Goal: Task Accomplishment & Management: Manage account settings

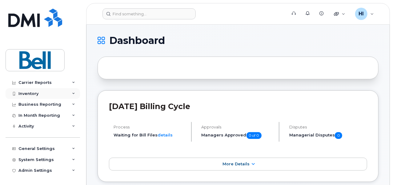
click at [72, 92] on icon at bounding box center [73, 93] width 3 height 3
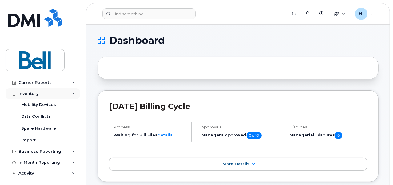
click at [72, 92] on icon at bounding box center [73, 93] width 3 height 3
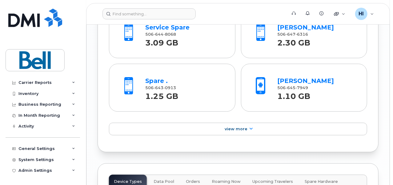
scroll to position [831, 0]
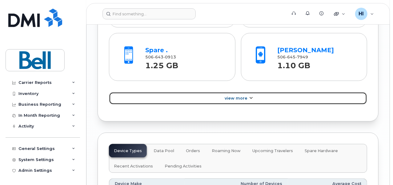
click at [232, 96] on span "View More" at bounding box center [236, 98] width 23 height 5
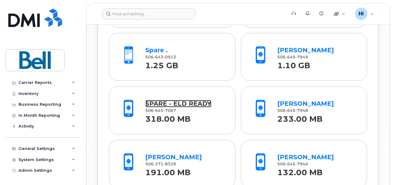
click at [175, 101] on link "SPARE - ELD READY" at bounding box center [179, 103] width 66 height 7
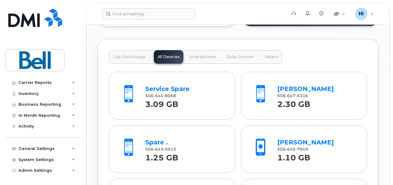
scroll to position [708, 0]
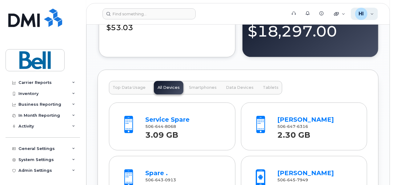
click at [372, 13] on div "HI Heidi Ingalls Wireless Admin" at bounding box center [364, 14] width 27 height 12
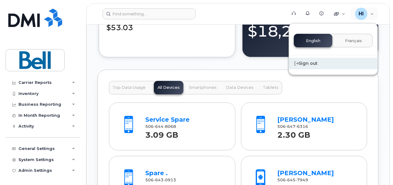
drag, startPoint x: 314, startPoint y: 63, endPoint x: 318, endPoint y: 63, distance: 4.0
click at [314, 63] on div "Sign out" at bounding box center [333, 63] width 89 height 11
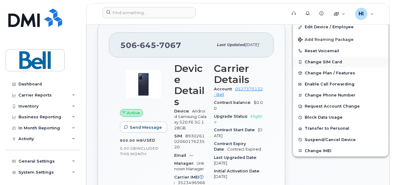
scroll to position [92, 0]
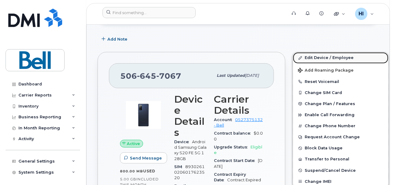
click at [298, 58] on link "Edit Device / Employee" at bounding box center [340, 57] width 95 height 11
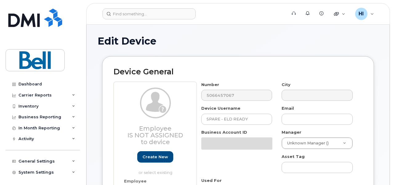
select select "2688364"
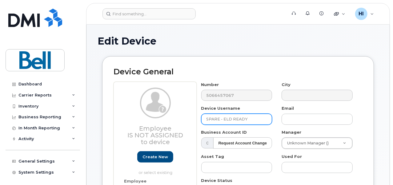
click at [250, 120] on input "SPARE - ELD READY" at bounding box center [236, 119] width 71 height 11
drag, startPoint x: 220, startPoint y: 119, endPoint x: 217, endPoint y: 114, distance: 5.6
click at [220, 118] on input "SPARE - ELD READY" at bounding box center [236, 119] width 71 height 11
click at [267, 118] on input "RICHARD OWEN - ELD READY" at bounding box center [236, 119] width 71 height 11
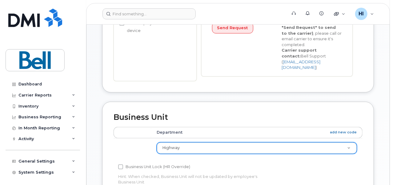
scroll to position [246, 0]
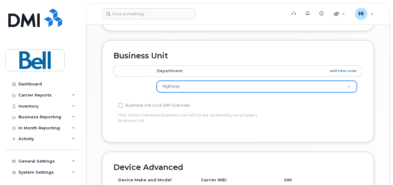
type input "[PERSON_NAME] - ELD"
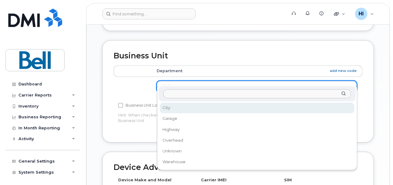
select select "2688365"
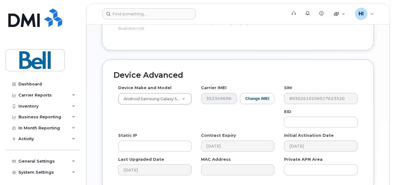
scroll to position [369, 0]
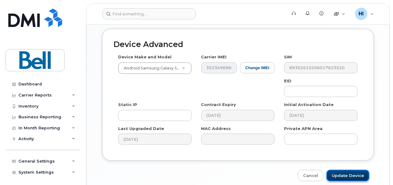
click at [345, 171] on input "Update Device" at bounding box center [347, 175] width 43 height 11
type input "Saving..."
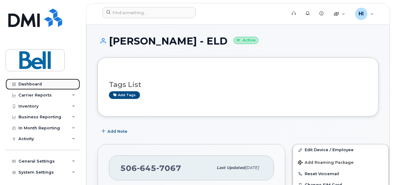
click at [42, 85] on link "Dashboard" at bounding box center [43, 84] width 74 height 11
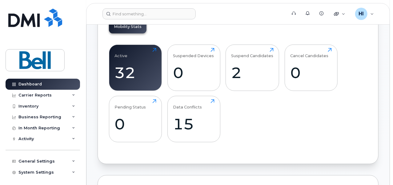
scroll to position [215, 0]
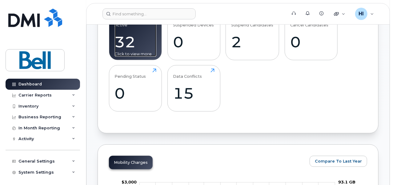
click at [133, 51] on div "Click to view more" at bounding box center [136, 54] width 42 height 6
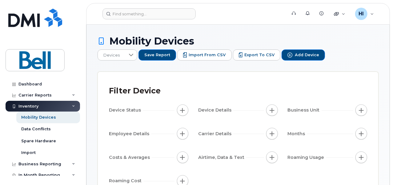
scroll to position [92, 0]
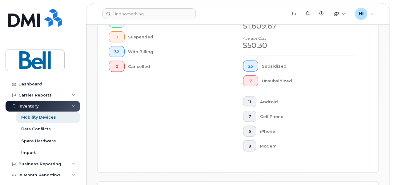
scroll to position [338, 0]
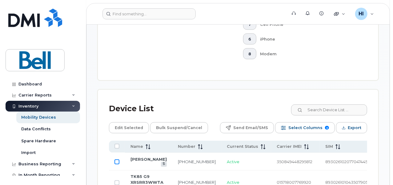
click at [119, 160] on input "Row Unselected" at bounding box center [116, 162] width 5 height 5
checkbox input "true"
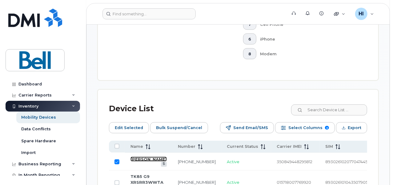
click at [150, 157] on link "Michael Hanson" at bounding box center [148, 159] width 36 height 5
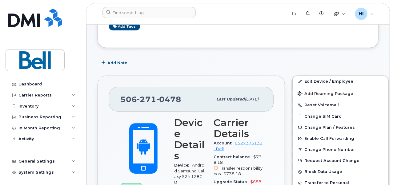
scroll to position [123, 0]
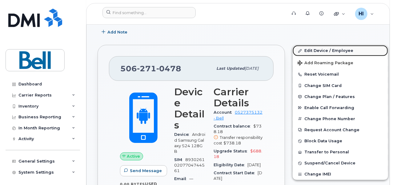
click at [306, 49] on link "Edit Device / Employee" at bounding box center [340, 50] width 95 height 11
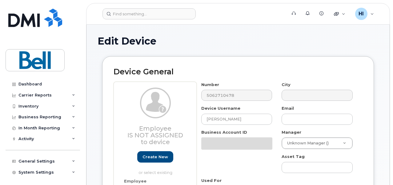
select select "2688363"
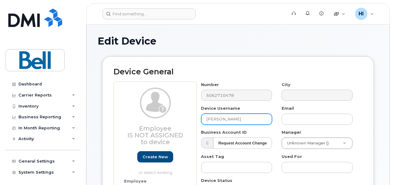
drag, startPoint x: 248, startPoint y: 120, endPoint x: 263, endPoint y: 120, distance: 15.1
click at [254, 120] on input "Michael Hanson" at bounding box center [236, 119] width 71 height 11
type input "M"
type input "e"
type input "s"
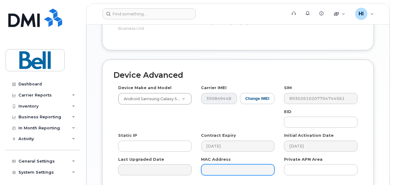
scroll to position [389, 0]
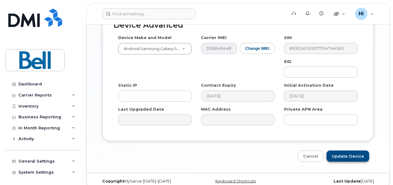
type input "SPARE - ELD READY"
click at [359, 151] on input "Update Device" at bounding box center [347, 156] width 43 height 11
type input "Saving..."
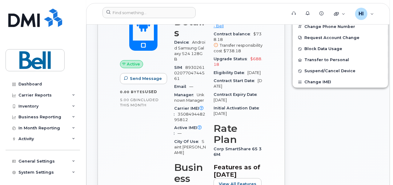
scroll to position [246, 0]
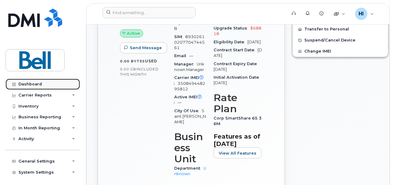
click at [30, 84] on div "Dashboard" at bounding box center [29, 84] width 23 height 5
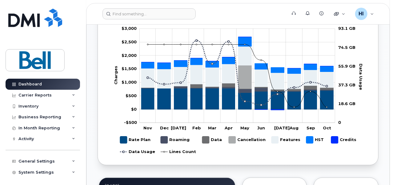
scroll to position [154, 0]
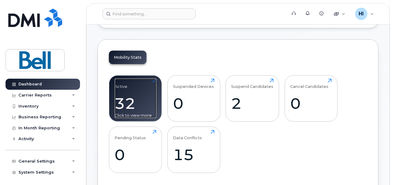
click at [119, 90] on div "Active 32 Click to view more" at bounding box center [136, 98] width 42 height 39
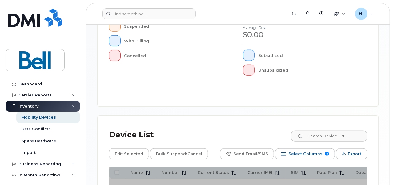
scroll to position [296, 0]
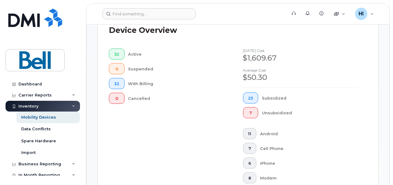
scroll to position [337, 0]
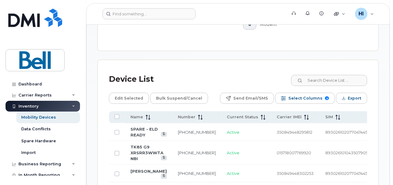
scroll to position [337, 0]
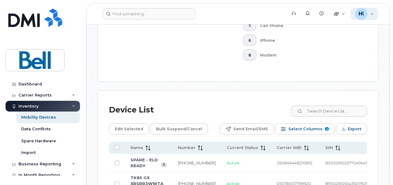
click at [371, 15] on div "HI [PERSON_NAME] Wireless Admin" at bounding box center [364, 14] width 27 height 12
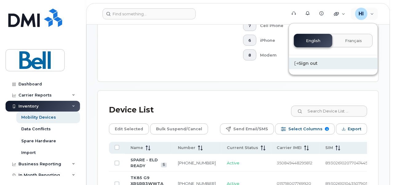
click at [308, 62] on div "Sign out" at bounding box center [333, 63] width 89 height 11
